Goal: Task Accomplishment & Management: Complete application form

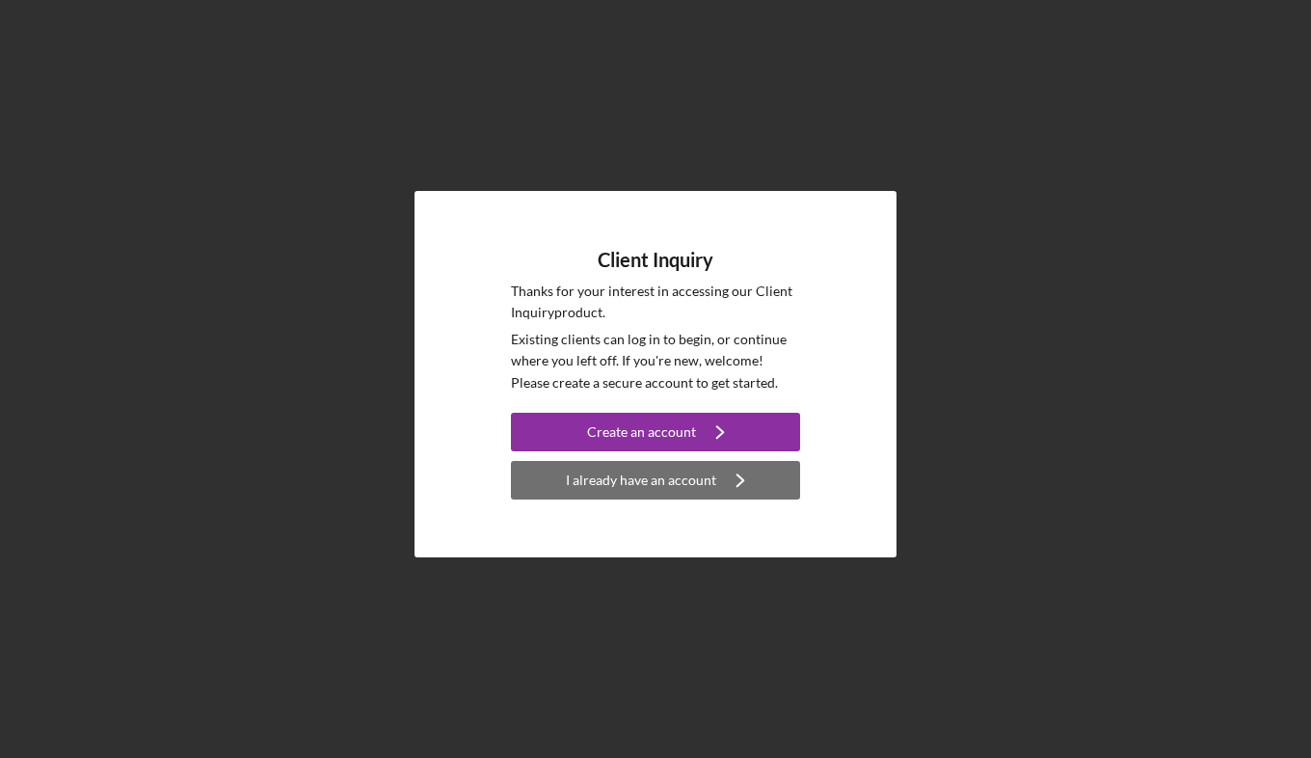
click at [695, 469] on div "I already have an account" at bounding box center [641, 480] width 150 height 39
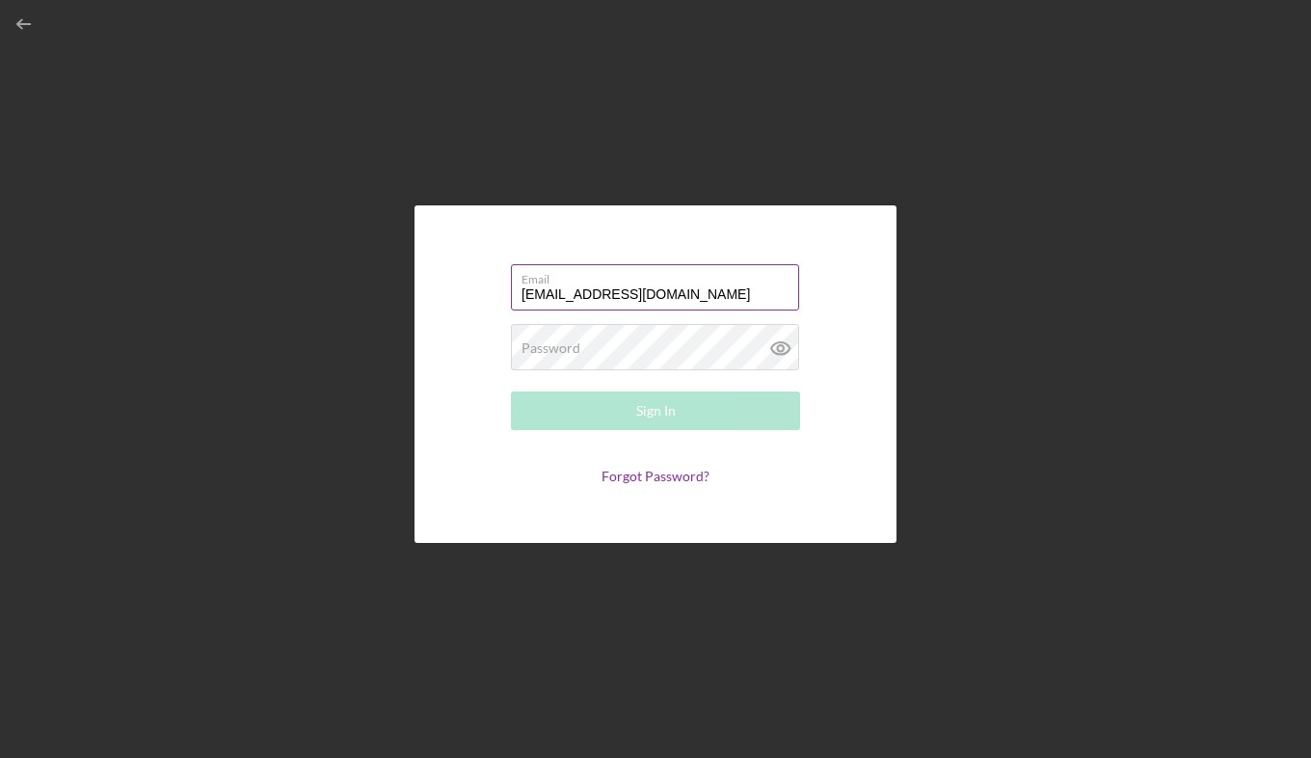
type input "[EMAIL_ADDRESS][DOMAIN_NAME]"
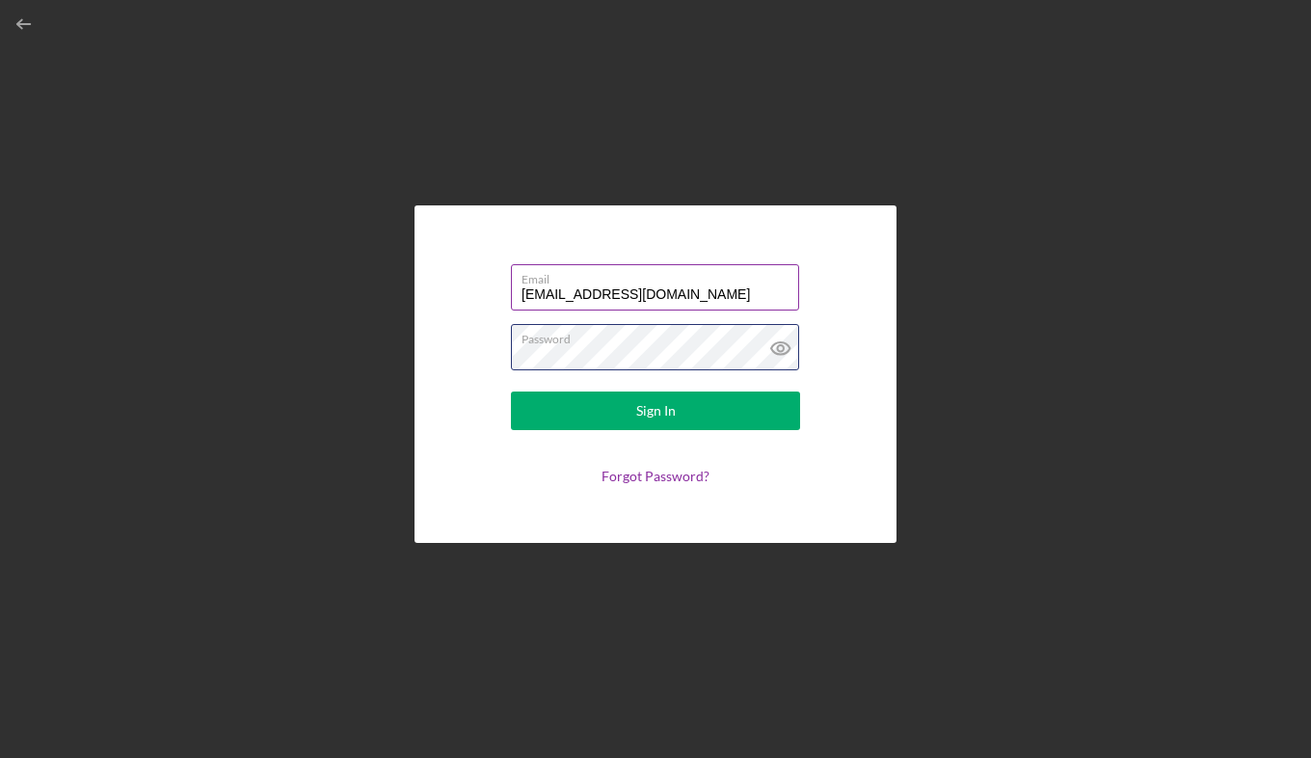
click at [511, 391] on button "Sign In" at bounding box center [655, 410] width 289 height 39
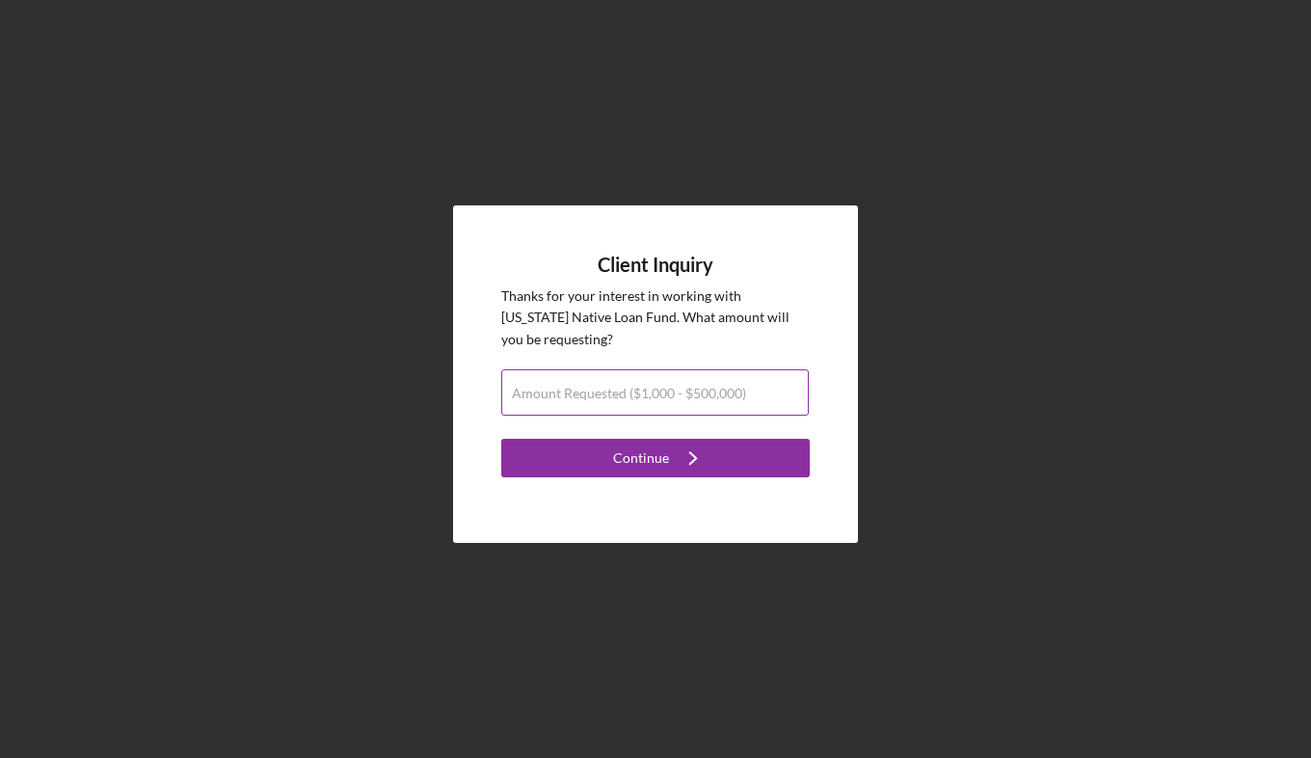
click at [708, 386] on label "Amount Requested ($1,000 - $500,000)" at bounding box center [629, 393] width 234 height 15
click at [708, 386] on input "Amount Requested ($1,000 - $500,000)" at bounding box center [655, 392] width 308 height 46
type input "$5"
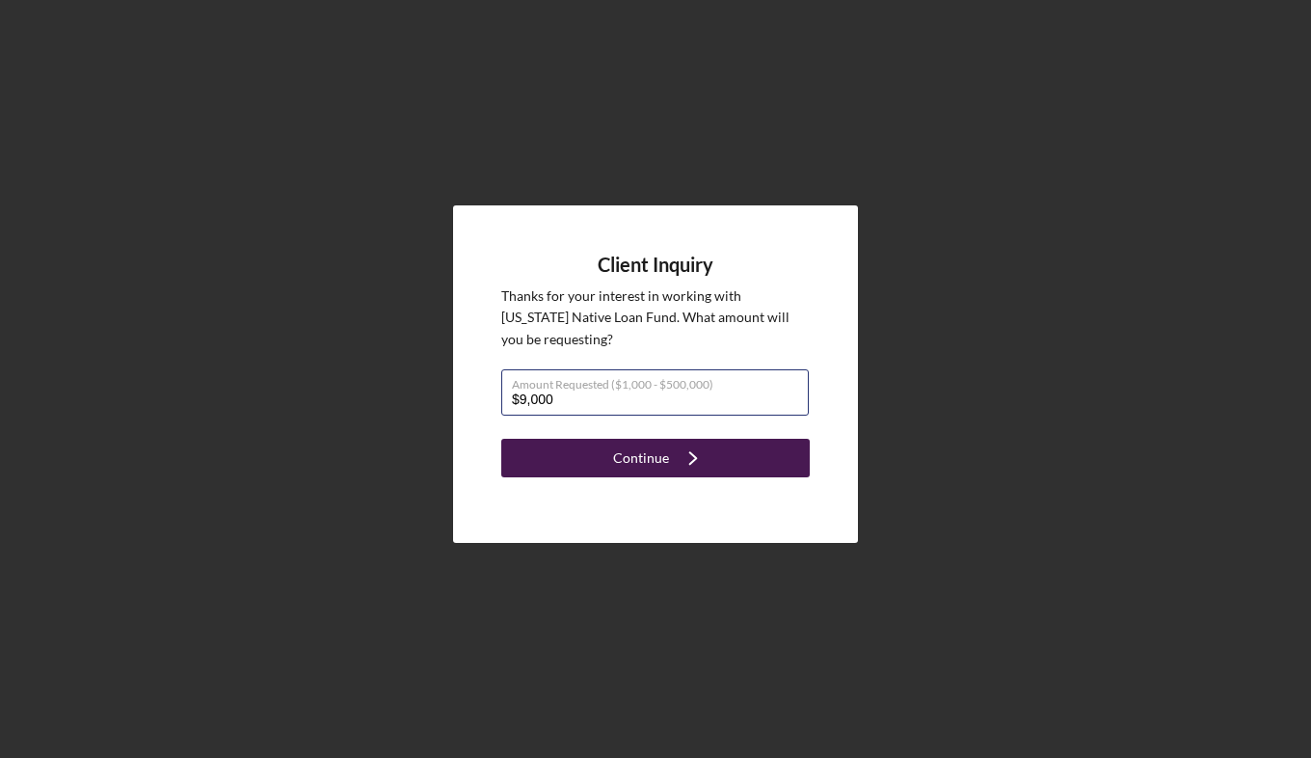
type input "$9,000"
click at [660, 459] on div "Continue" at bounding box center [641, 458] width 56 height 39
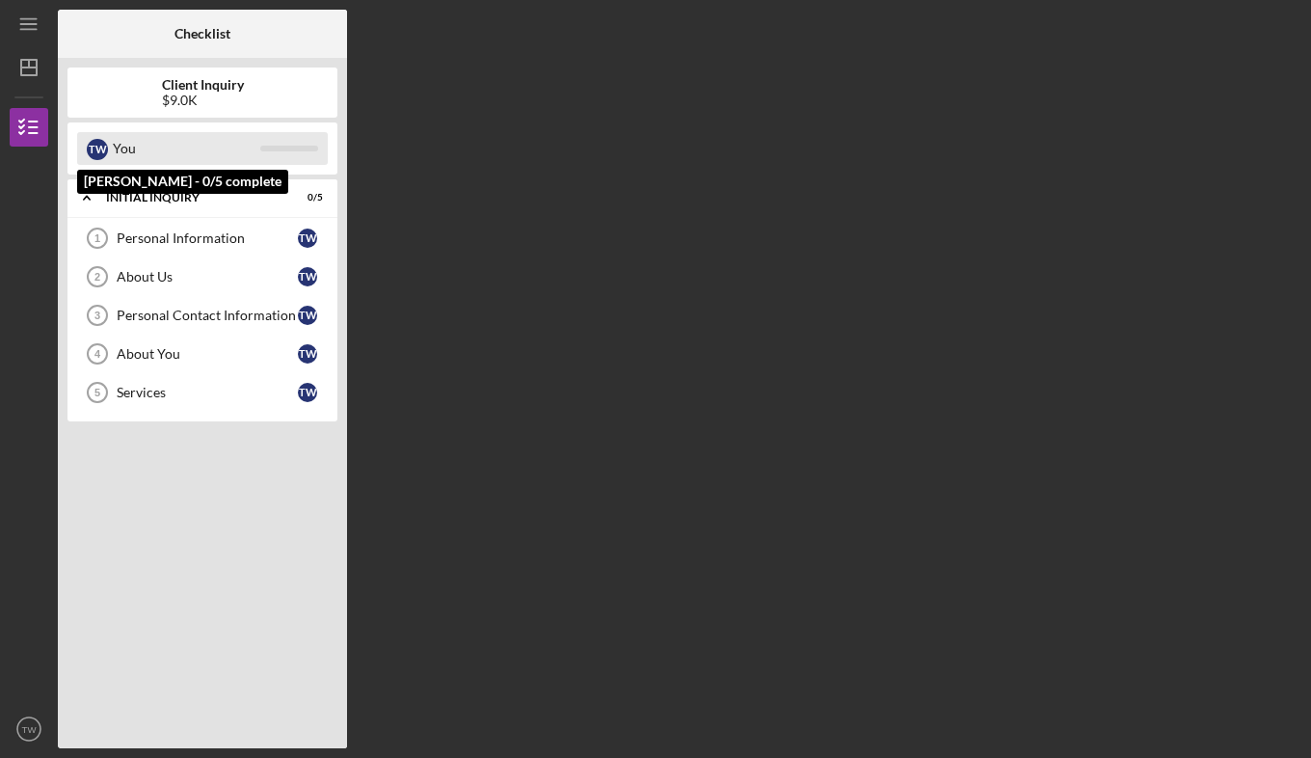
click at [116, 150] on div "You" at bounding box center [186, 148] width 147 height 33
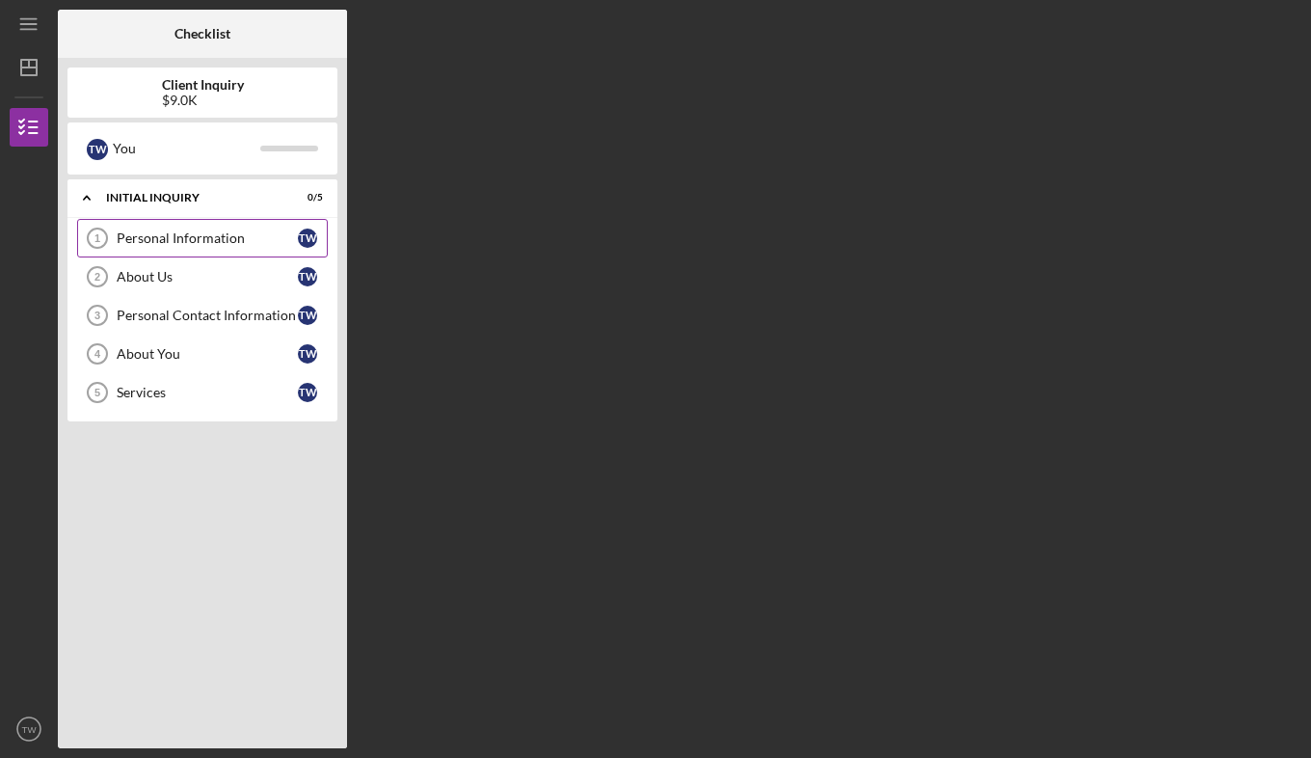
click at [172, 246] on div "Personal Information" at bounding box center [207, 237] width 181 height 15
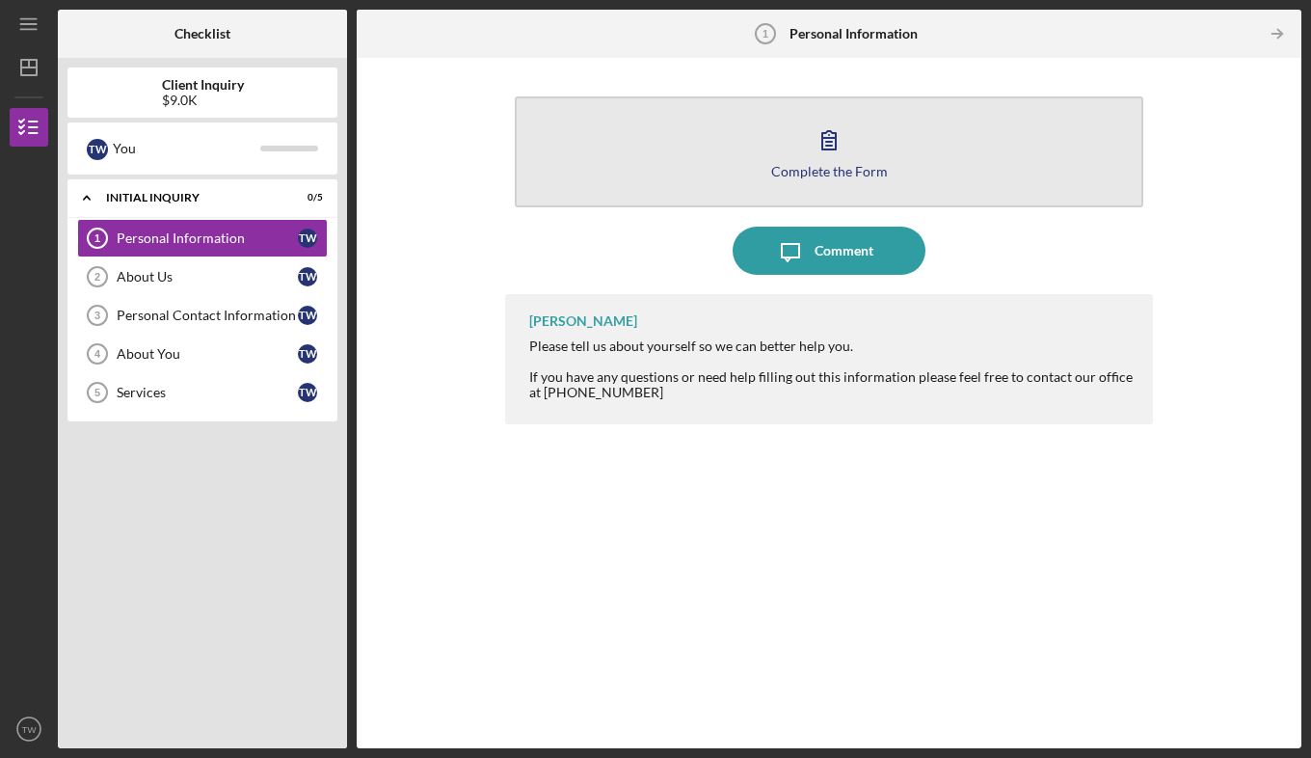
click at [823, 180] on button "Complete the Form Form" at bounding box center [829, 151] width 629 height 111
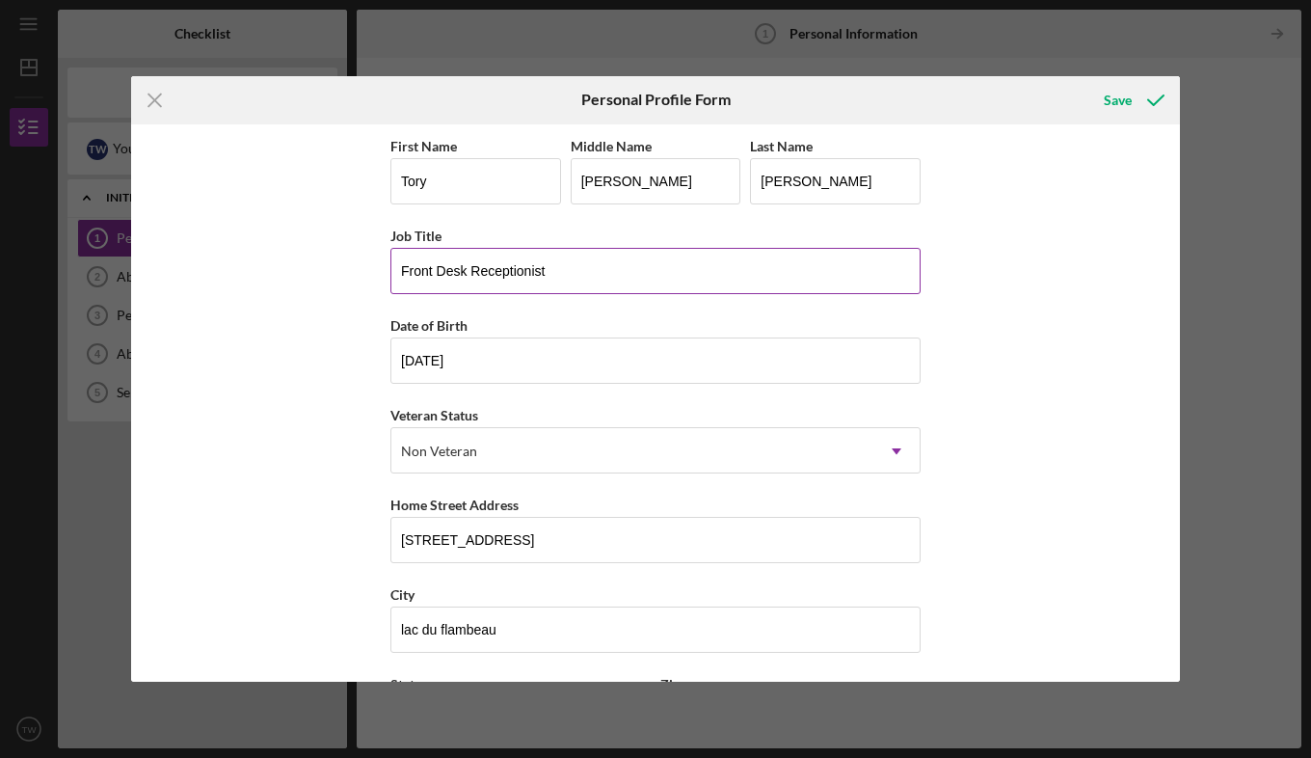
click at [575, 273] on input "Front Desk Receptionist" at bounding box center [655, 271] width 530 height 46
type input "D"
type input "Teacher Assistant"
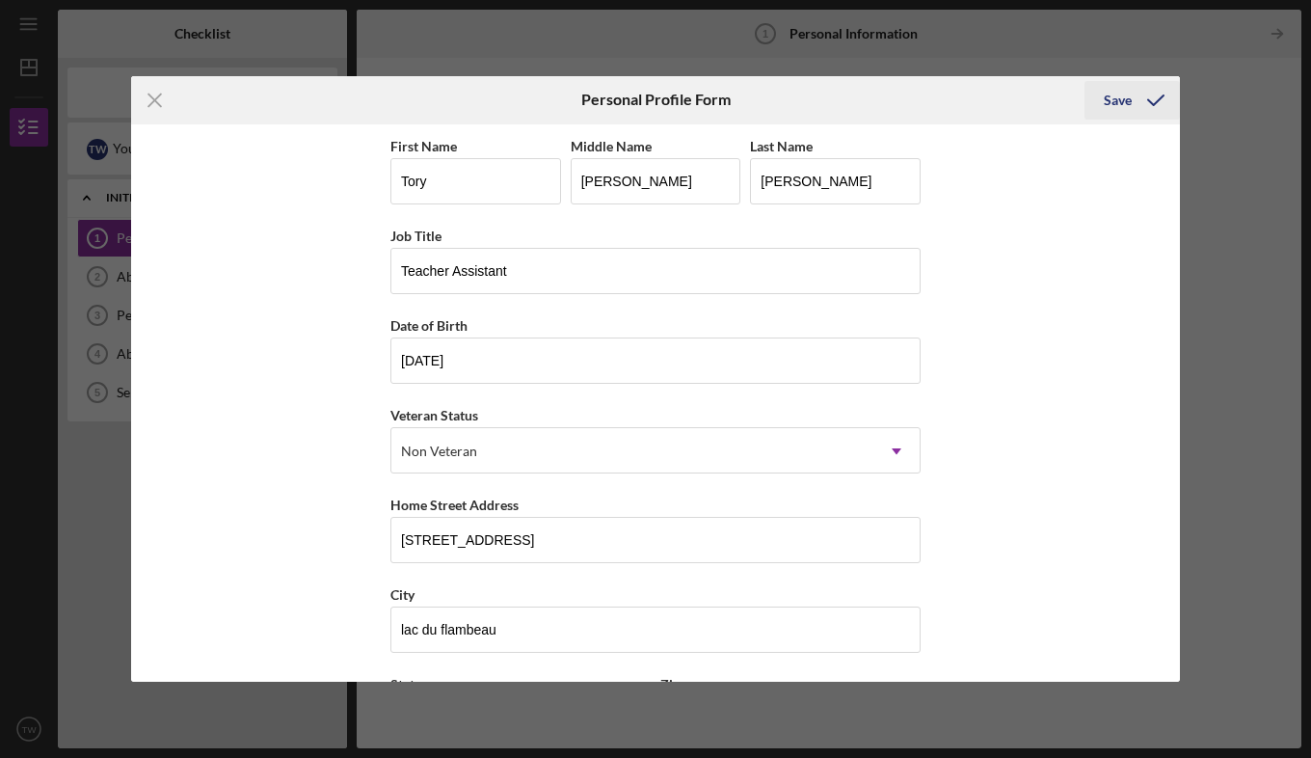
click at [1131, 100] on div "Save" at bounding box center [1118, 100] width 28 height 39
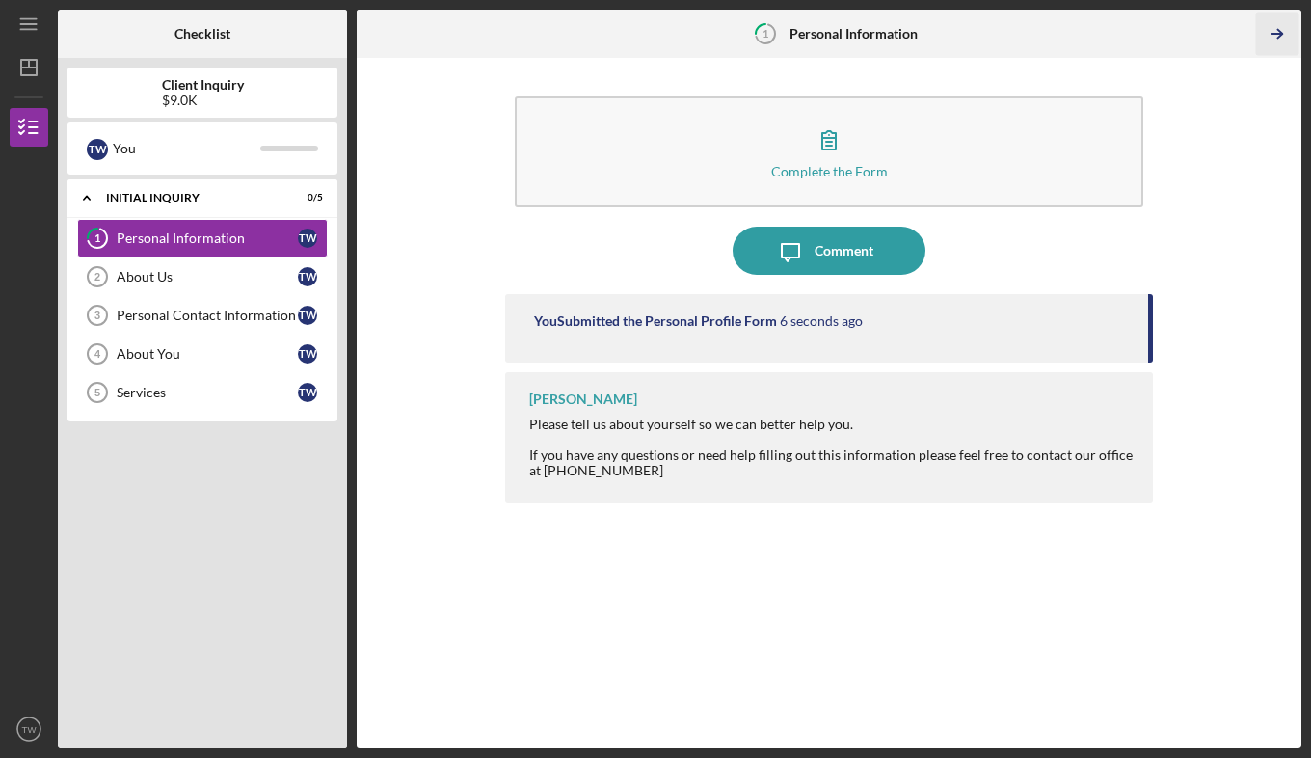
click at [1281, 35] on polyline "button" at bounding box center [1279, 34] width 5 height 9
